Goal: Find specific page/section: Find specific page/section

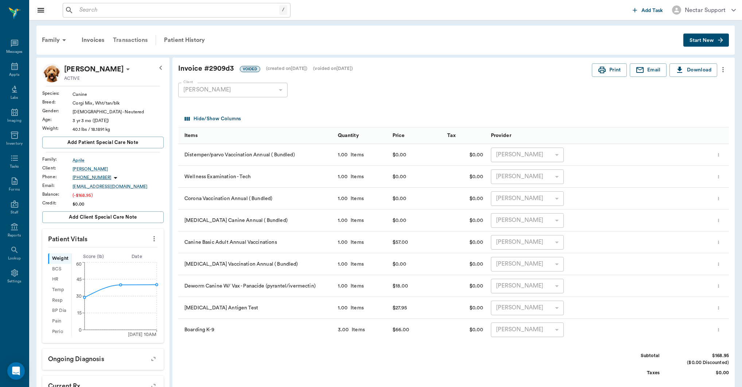
click at [135, 39] on div "Transactions" at bounding box center [130, 39] width 43 height 17
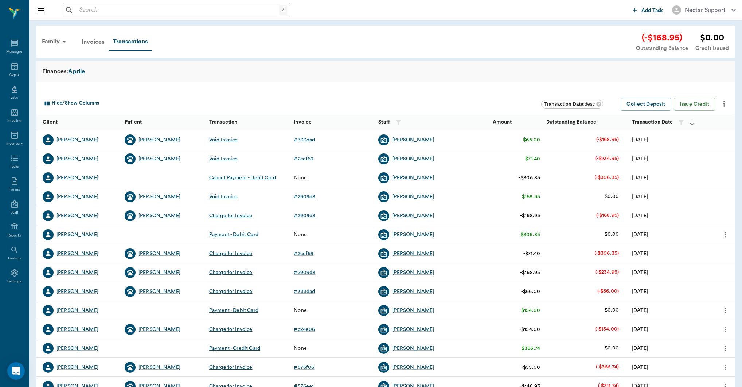
click at [95, 46] on div "Invoices" at bounding box center [92, 41] width 31 height 17
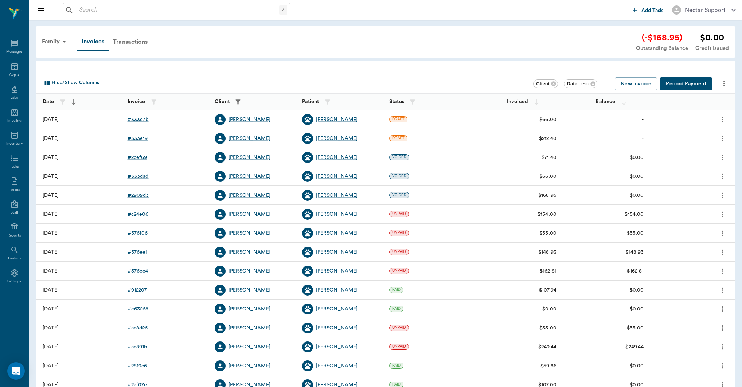
click at [130, 47] on div "Transactions" at bounding box center [130, 41] width 43 height 17
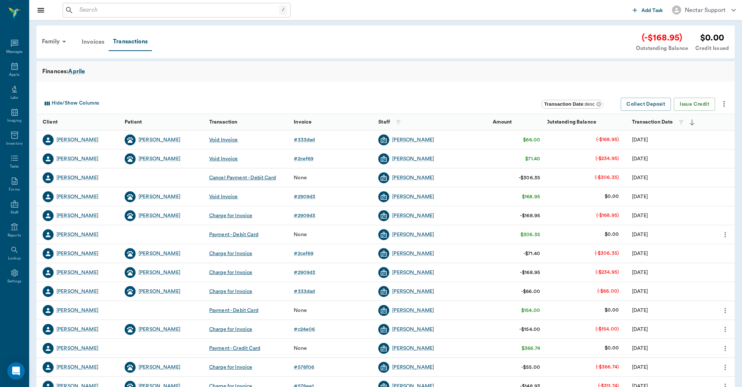
click at [90, 43] on div "Invoices" at bounding box center [92, 41] width 31 height 17
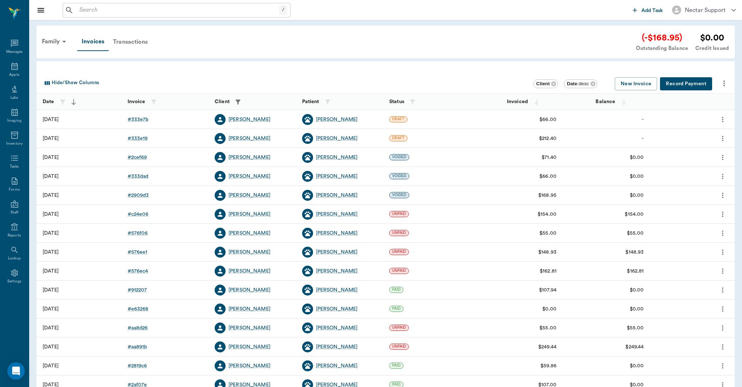
click at [141, 43] on div "Transactions" at bounding box center [130, 41] width 43 height 17
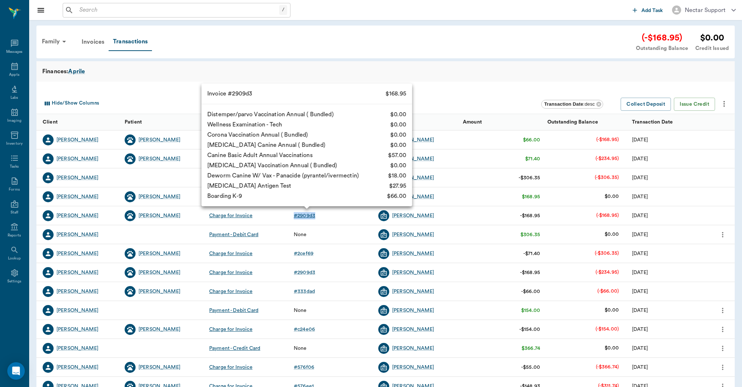
click at [302, 216] on div "# 2909d3" at bounding box center [305, 215] width 22 height 7
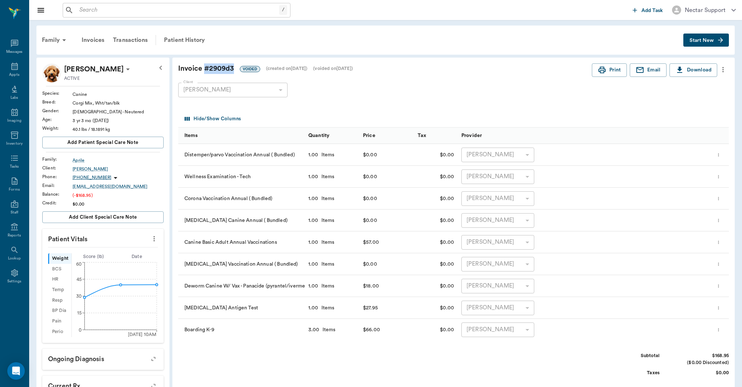
drag, startPoint x: 205, startPoint y: 69, endPoint x: 233, endPoint y: 69, distance: 28.1
click at [233, 69] on div "Invoice # 2909d3 VOIDED (created on 08/18/25 ) (voided on 08/18/25 )" at bounding box center [385, 68] width 414 height 11
copy div "# 2909d3"
drag, startPoint x: 402, startPoint y: 95, endPoint x: 398, endPoint y: 89, distance: 7.3
click at [402, 94] on div "Client Kristen Aprile 63ec2ed052e12b0ba117cd1a Client" at bounding box center [447, 90] width 539 height 26
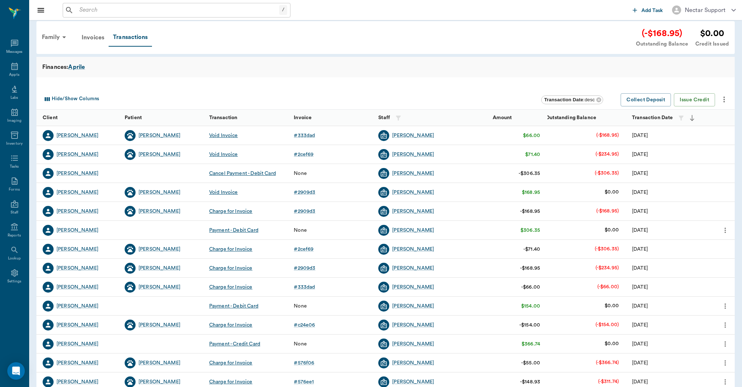
scroll to position [3, 0]
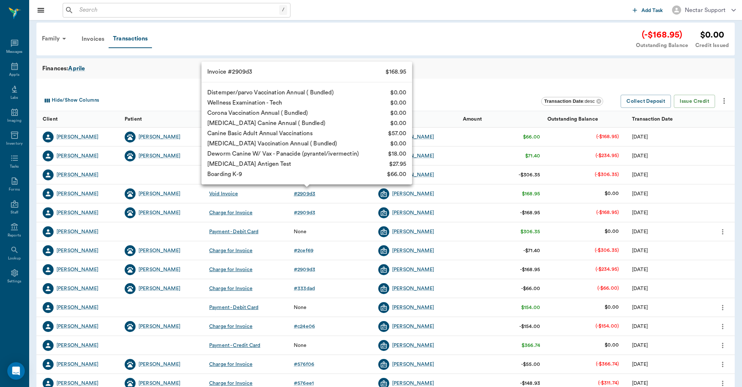
click at [309, 194] on div "# 2909d3" at bounding box center [305, 193] width 22 height 7
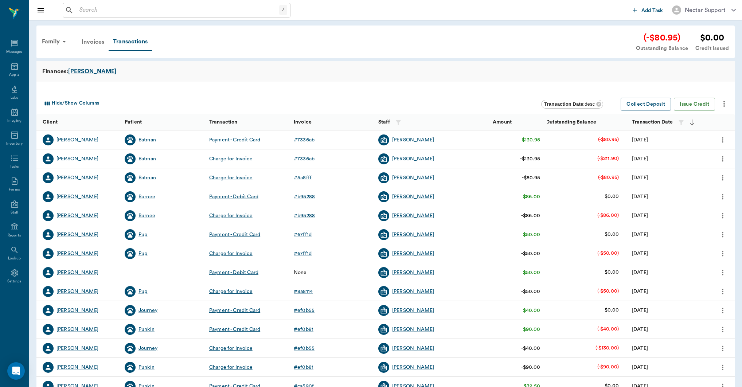
click at [97, 43] on div "Invoices" at bounding box center [92, 41] width 31 height 17
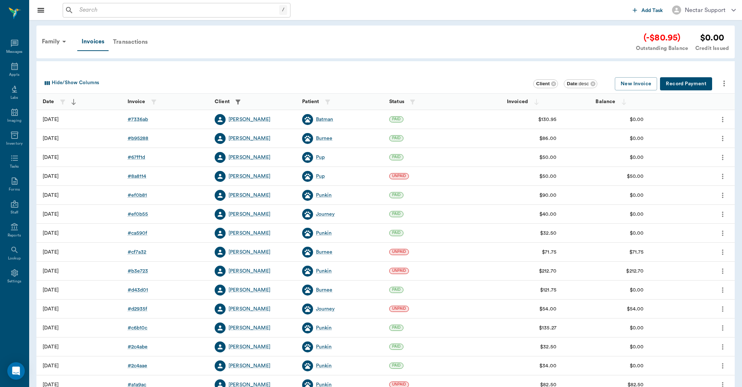
click at [141, 41] on div "Transactions" at bounding box center [130, 41] width 43 height 17
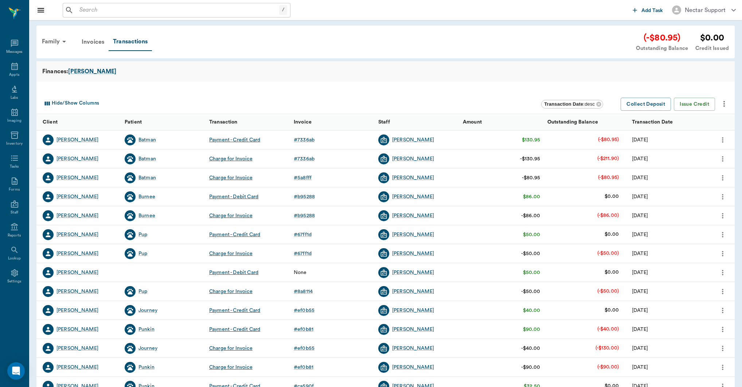
click at [723, 176] on icon "more" at bounding box center [723, 177] width 8 height 9
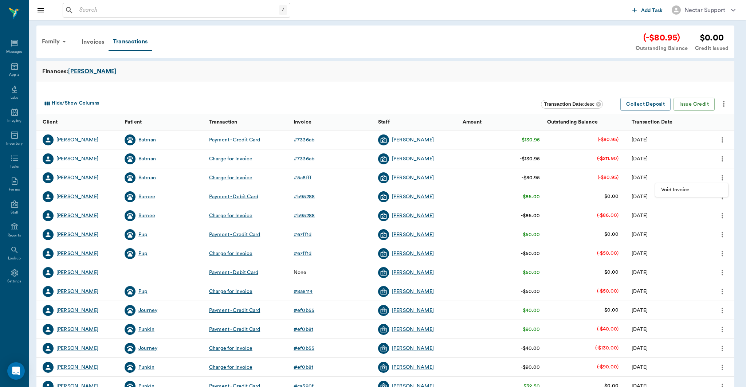
click at [723, 176] on div at bounding box center [373, 193] width 746 height 387
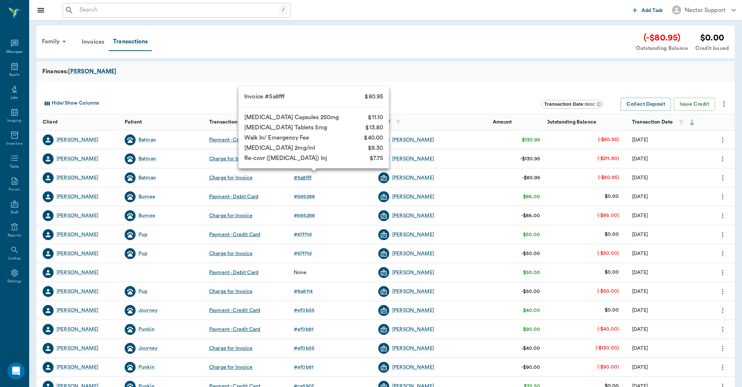
click at [301, 179] on div "# 5a8fff" at bounding box center [303, 177] width 18 height 7
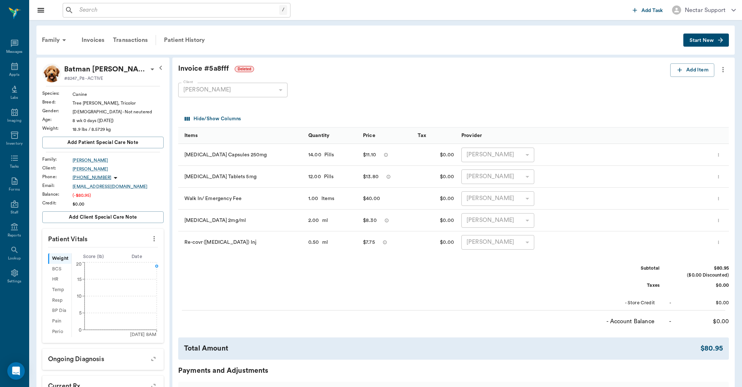
click at [184, 69] on div "Invoice # 5a8fff Deleted" at bounding box center [424, 68] width 492 height 11
drag, startPoint x: 178, startPoint y: 70, endPoint x: 229, endPoint y: 70, distance: 51.0
click at [229, 70] on div "Invoice # 5a8fff Deleted Add Item Client Dana Whatley 679a8da610e1b7c3061b9887 …" at bounding box center [453, 267] width 562 height 418
copy div "Invoice # 5a8fff"
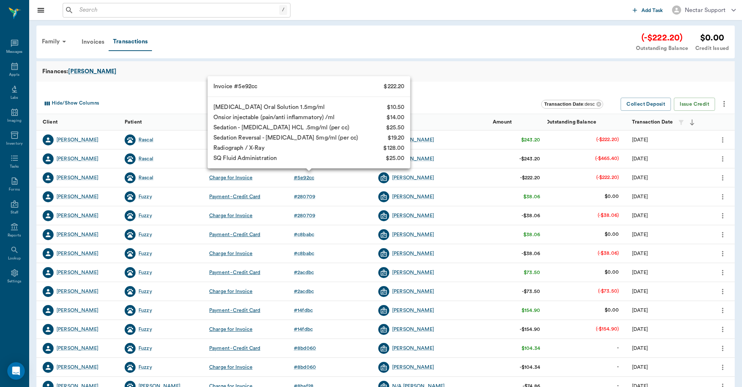
click at [306, 179] on div "# 5e92cc" at bounding box center [304, 177] width 20 height 7
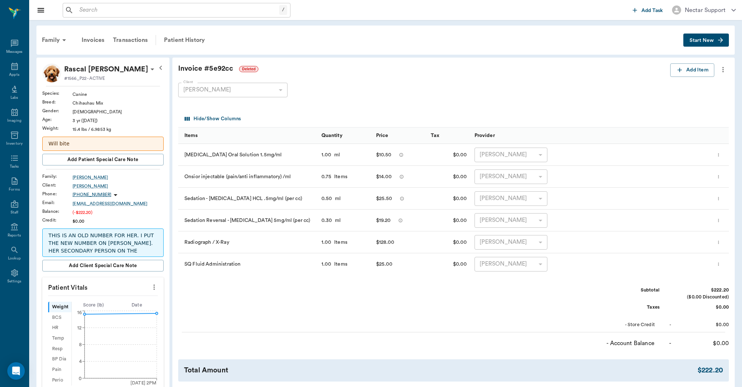
click at [189, 69] on div "Invoice # 5e92cc Deleted" at bounding box center [424, 68] width 492 height 11
drag, startPoint x: 189, startPoint y: 69, endPoint x: 238, endPoint y: 70, distance: 49.2
click at [238, 70] on div "Invoice # 5e92cc Deleted" at bounding box center [424, 68] width 492 height 11
copy div "Invoice # 5e92cc"
click at [395, 52] on div "Family Invoices Transactions Patient History Start New" at bounding box center [385, 40] width 698 height 29
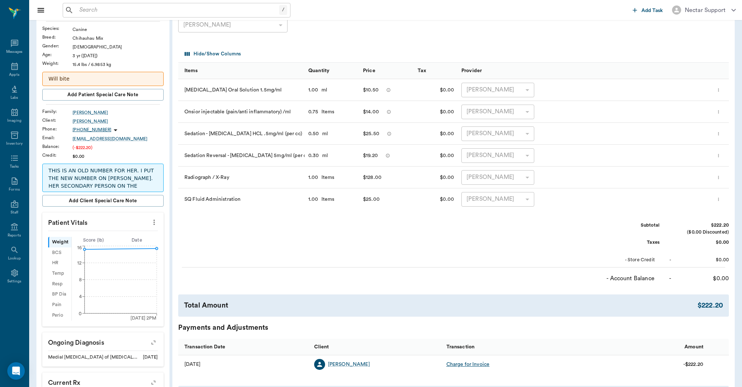
scroll to position [177, 0]
